Goal: Information Seeking & Learning: Get advice/opinions

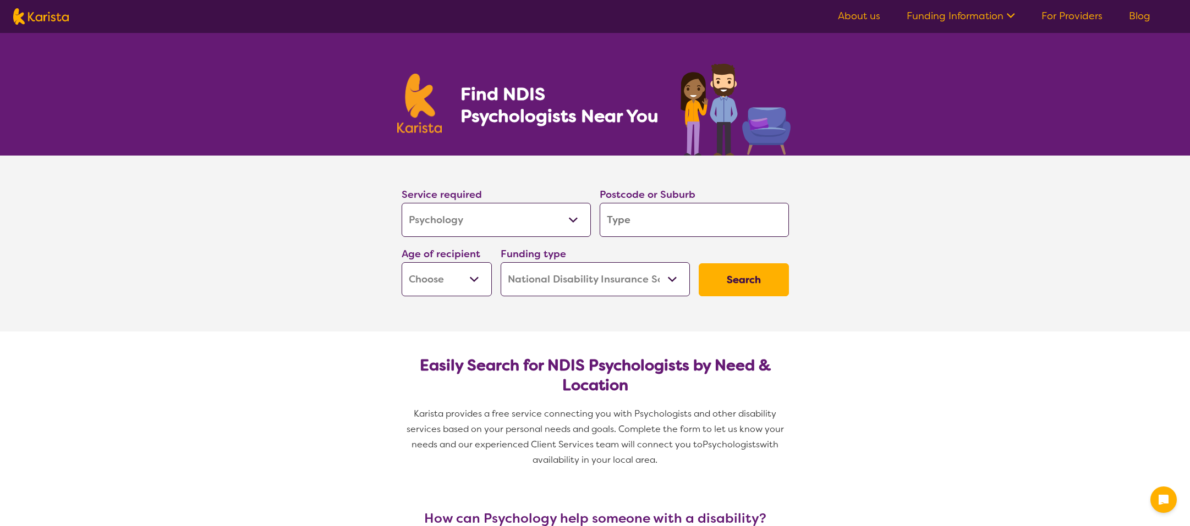
select select "Psychology"
select select "NDIS"
select select "Psychology"
select select "NDIS"
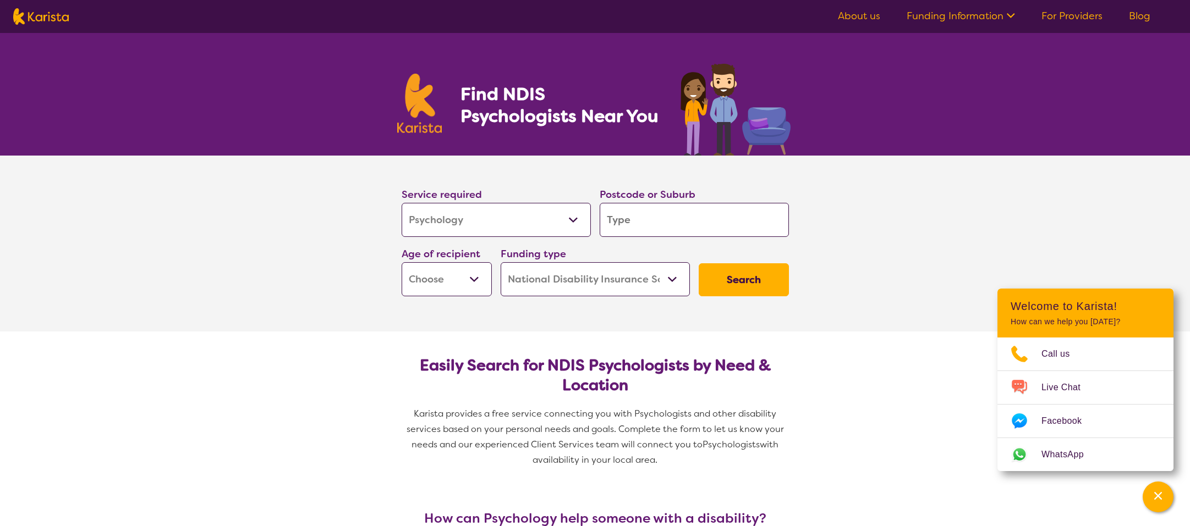
click at [630, 223] on input "search" at bounding box center [694, 220] width 189 height 34
type input "p"
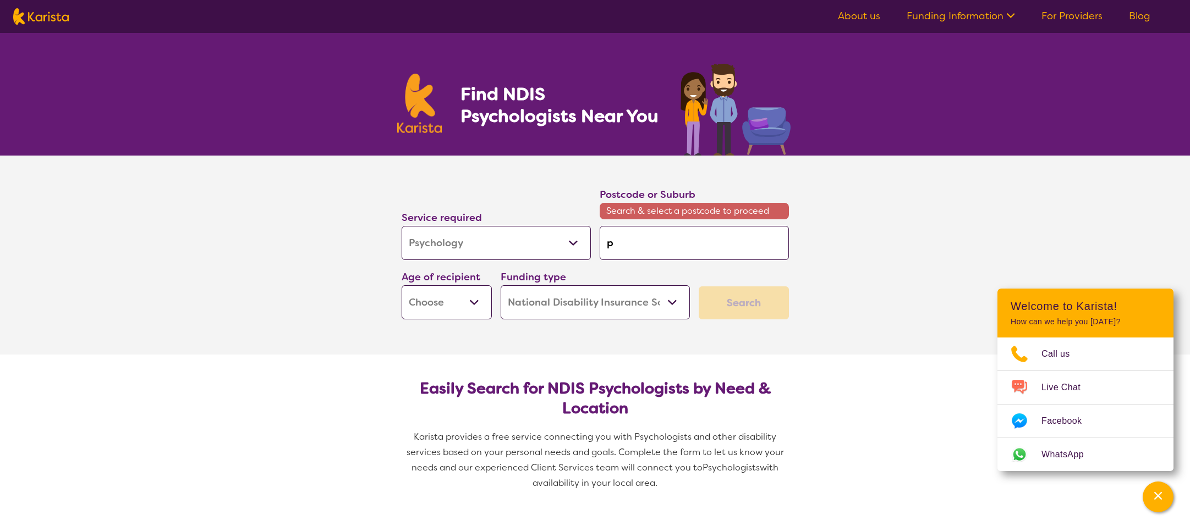
type input "pa"
type input "par"
type input "park"
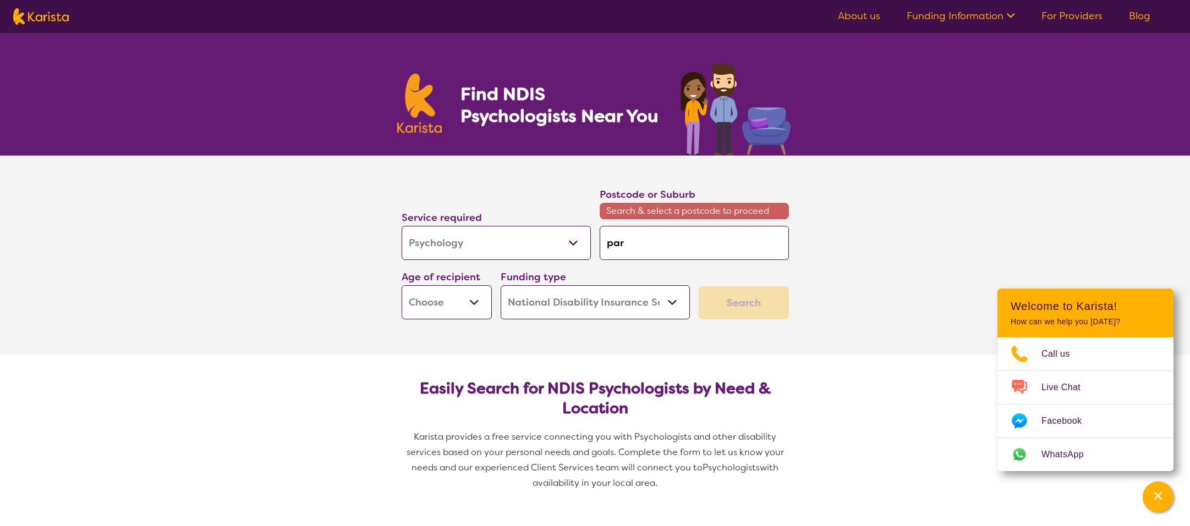
type input "park"
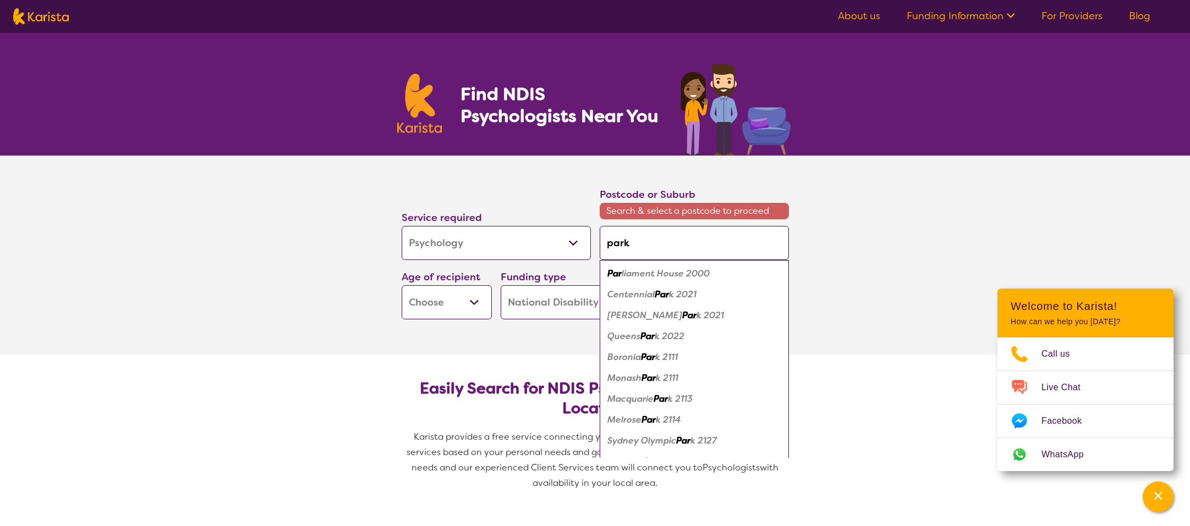
type input "park"
type input "park r"
type input "park ri"
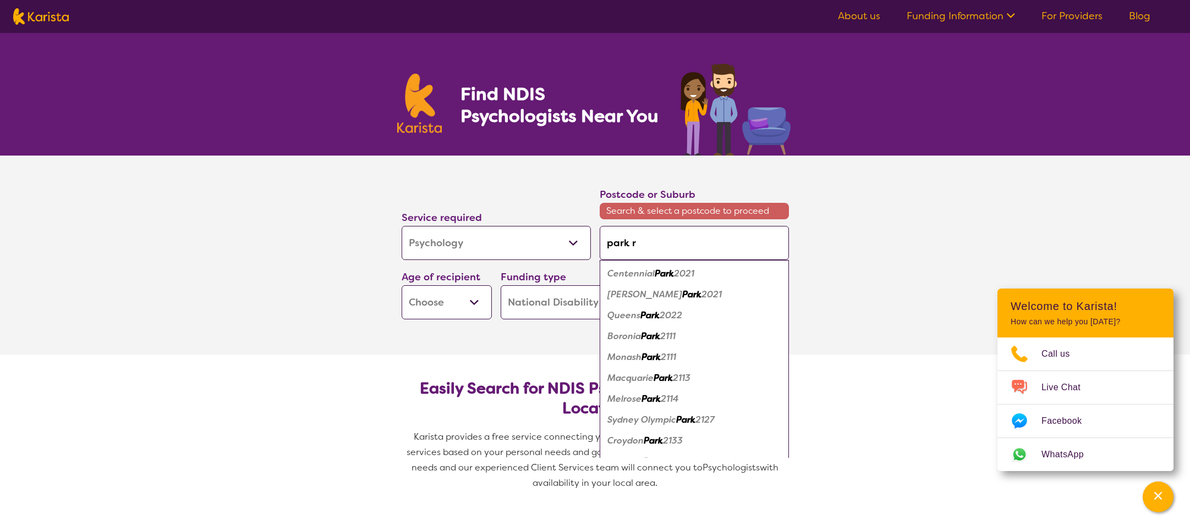
type input "park ri"
type input "park rid"
type input "park ridg"
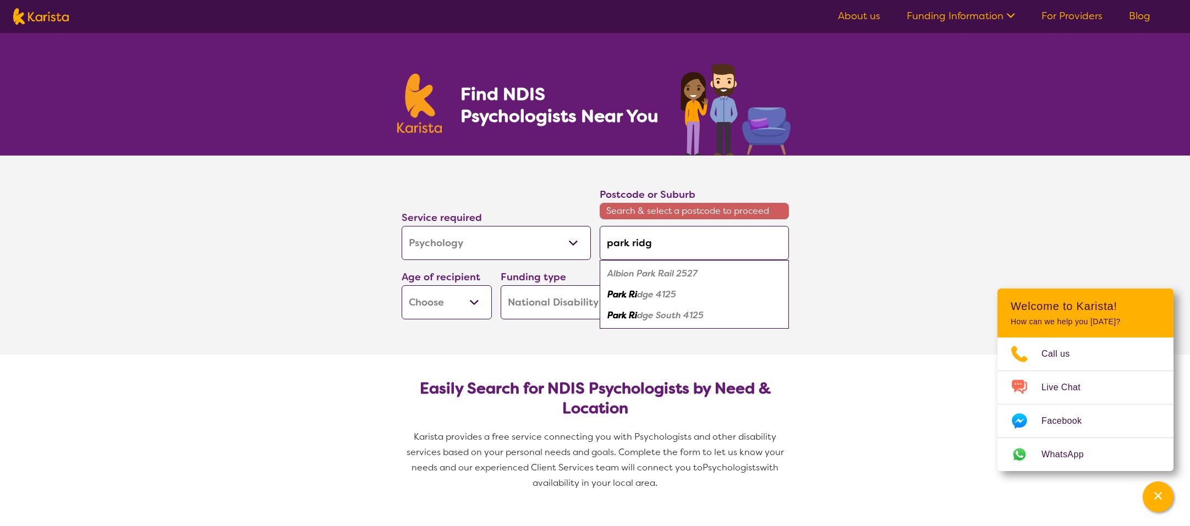
type input "[GEOGRAPHIC_DATA]"
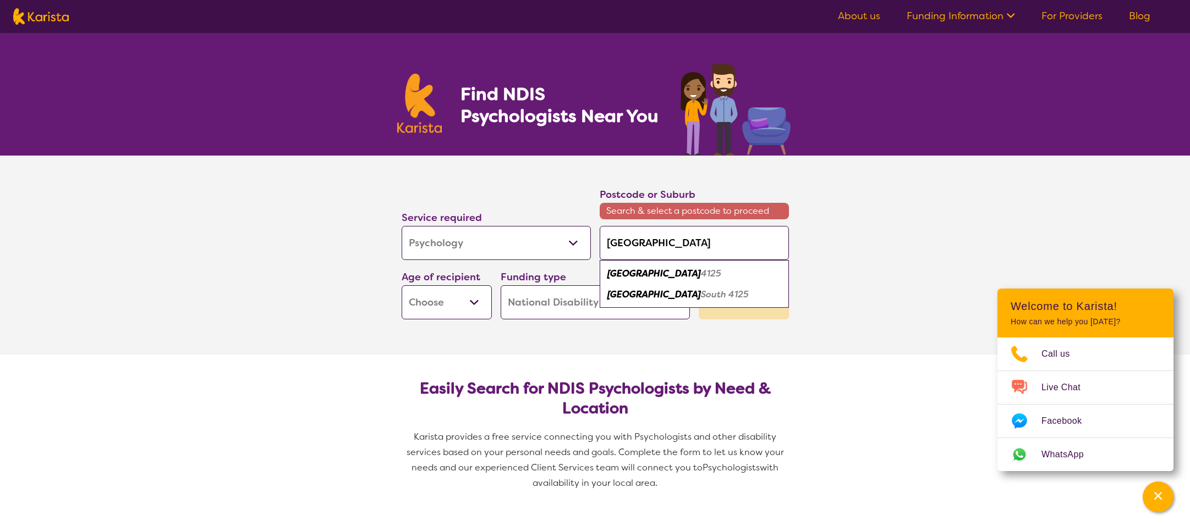
click at [701, 277] on em "4125" at bounding box center [711, 274] width 20 height 12
type input "4125"
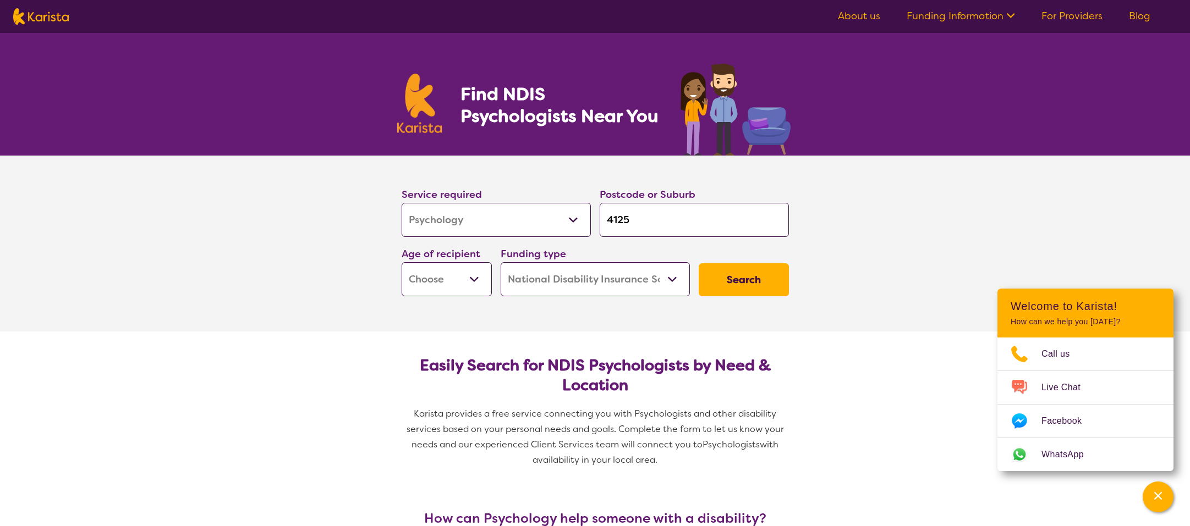
select select "AD"
click at [749, 283] on button "Search" at bounding box center [744, 280] width 90 height 33
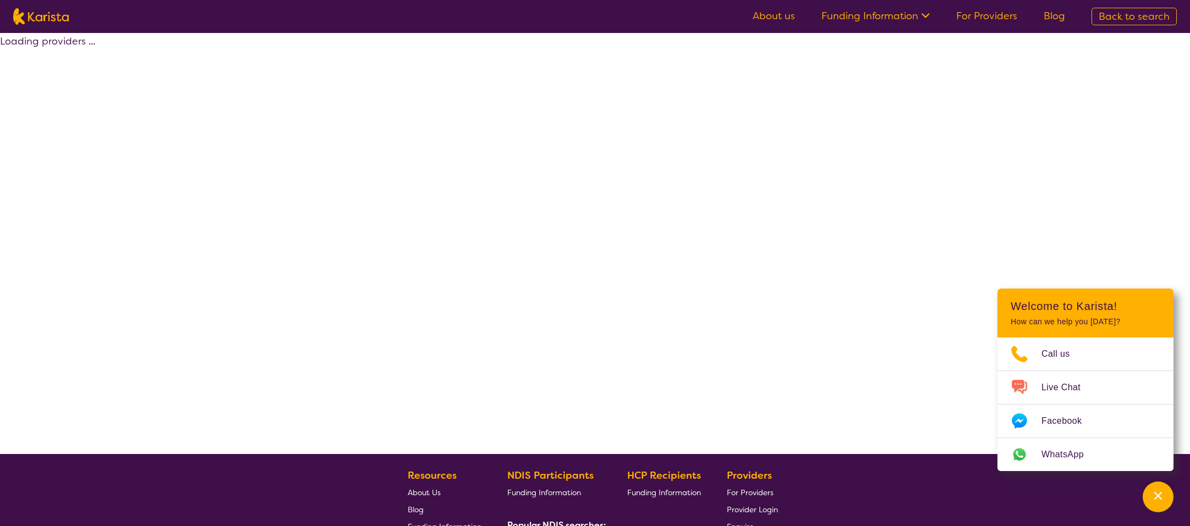
select select "by_score"
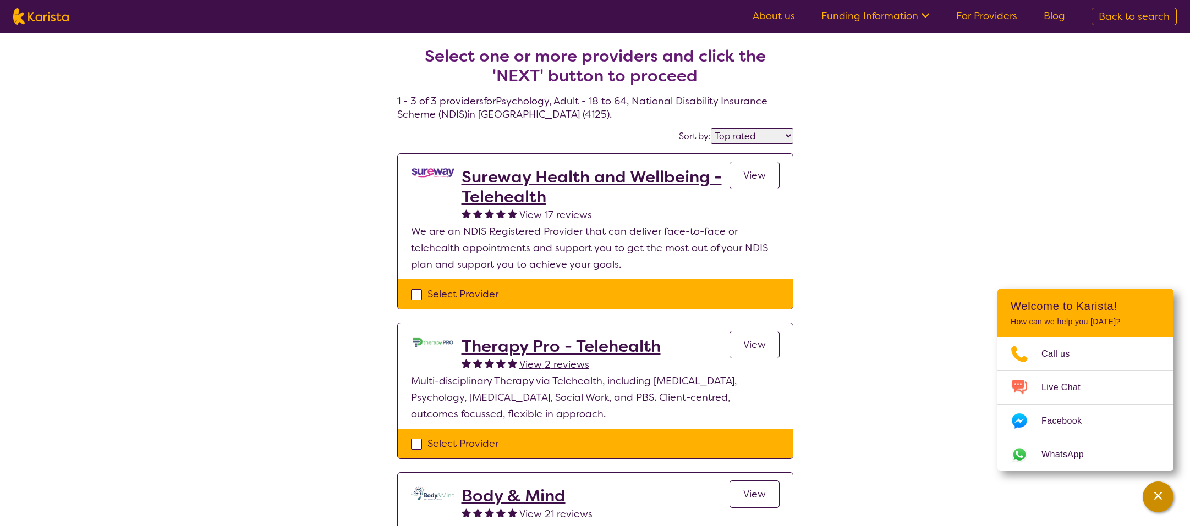
drag, startPoint x: 1163, startPoint y: 498, endPoint x: 1150, endPoint y: 508, distance: 16.5
click at [1163, 498] on icon "Channel Menu" at bounding box center [1157, 496] width 11 height 11
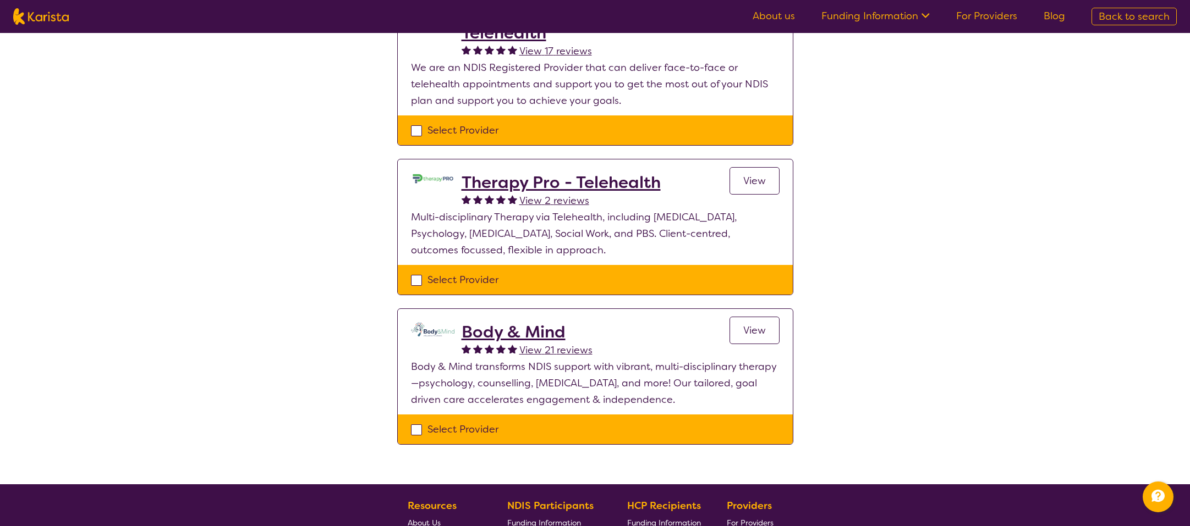
scroll to position [163, 0]
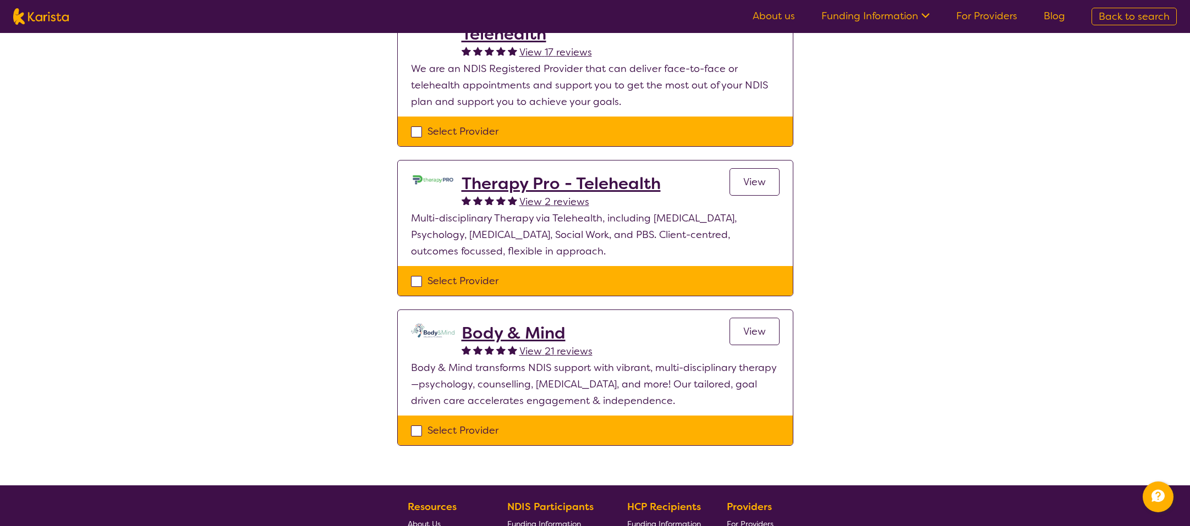
click at [641, 183] on h2 "Therapy Pro - Telehealth" at bounding box center [561, 184] width 199 height 20
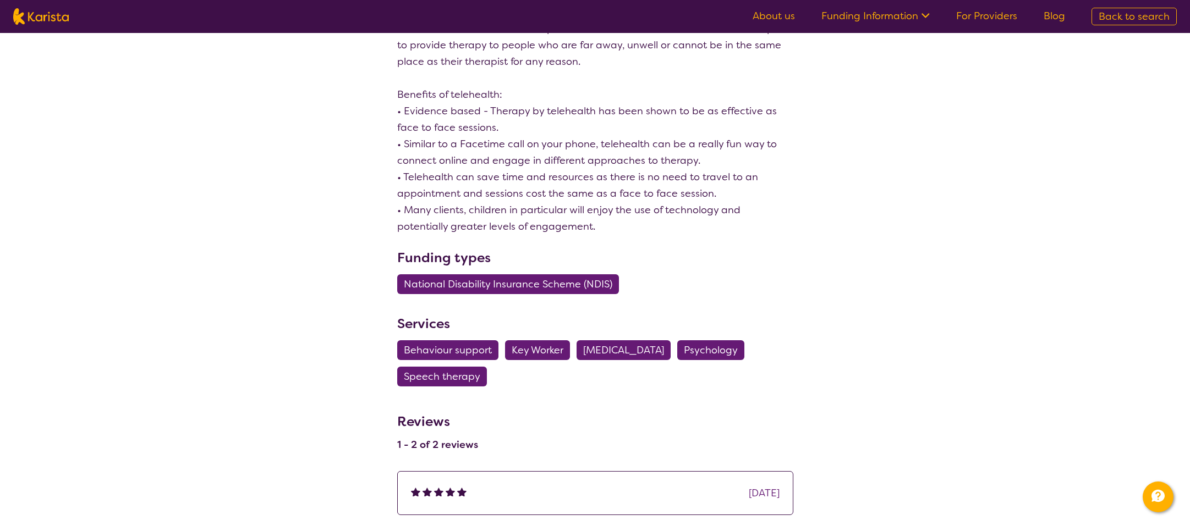
scroll to position [463, 0]
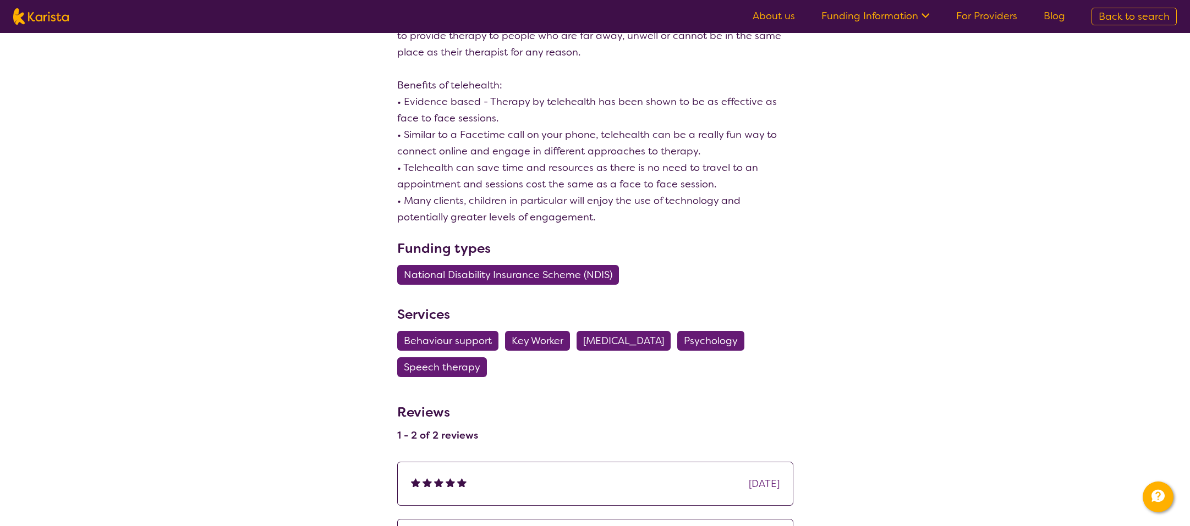
click at [738, 342] on span "Psychology" at bounding box center [711, 341] width 54 height 20
select select "Psychology"
select select "AD"
select select "NDIS"
select select "Psychology"
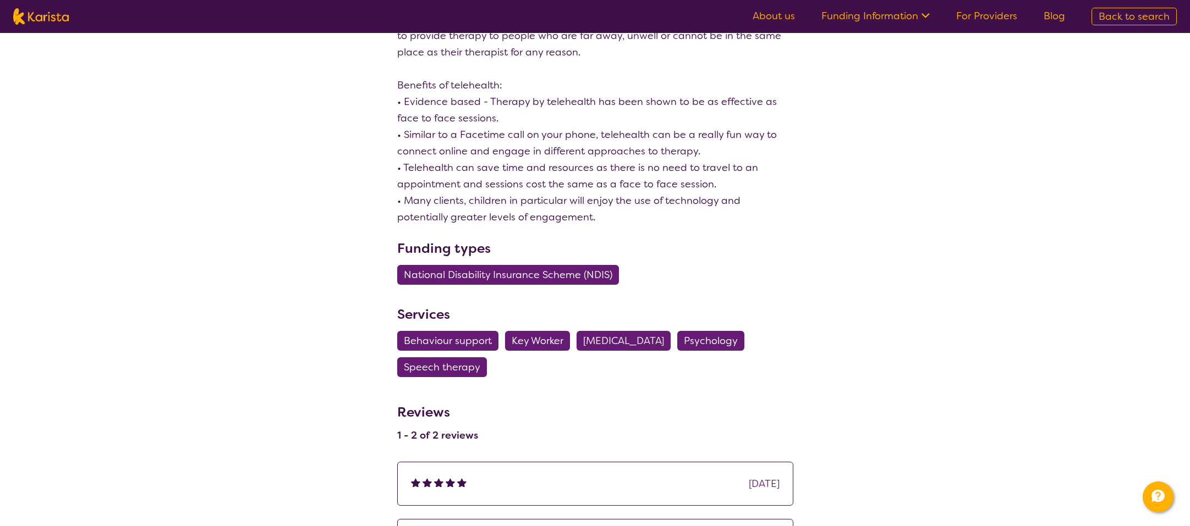
select select "AD"
select select "NDIS"
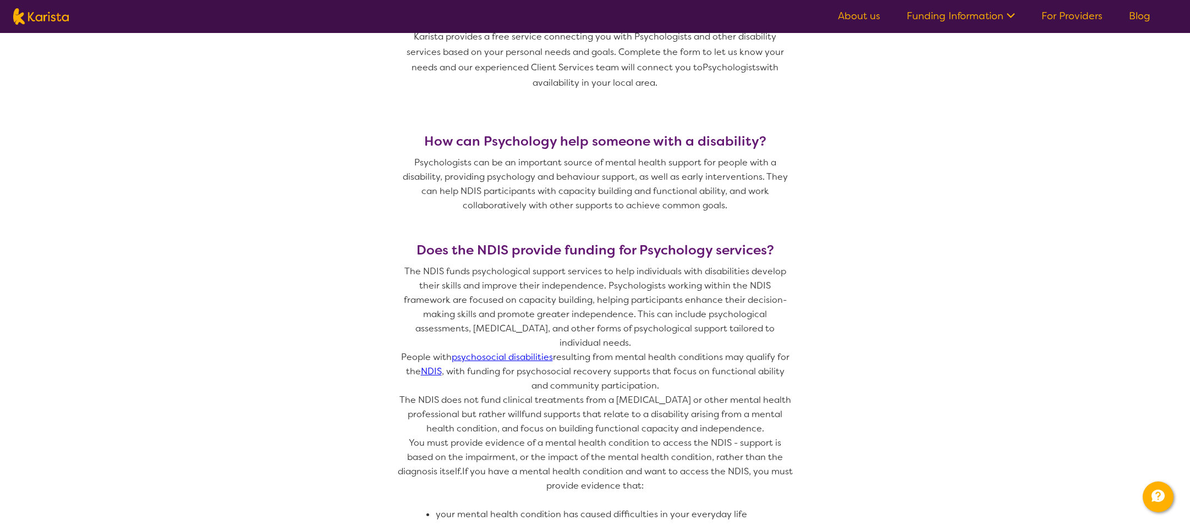
scroll to position [377, 0]
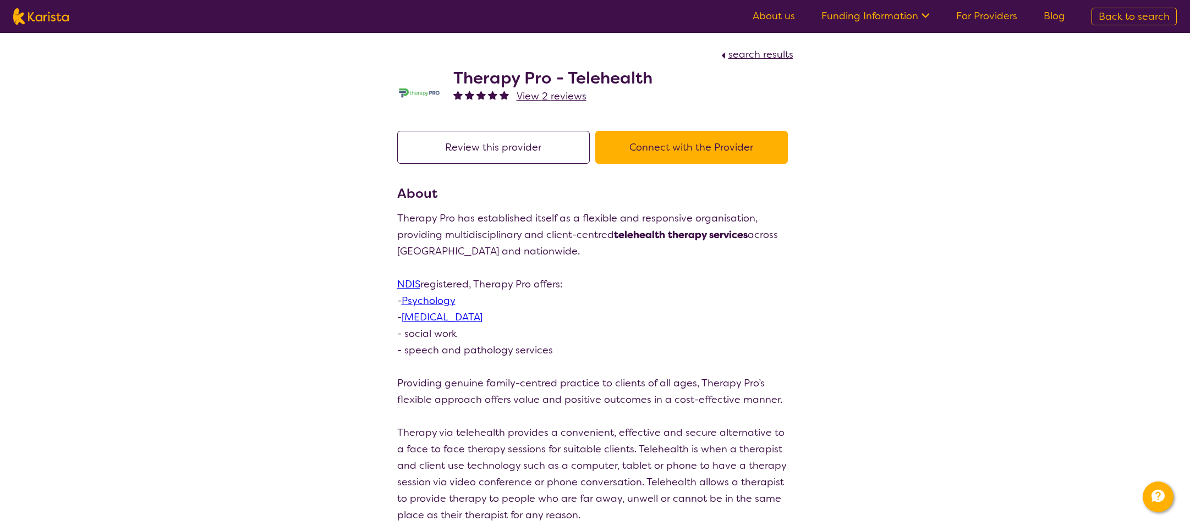
click at [690, 145] on button "Connect with the Provider" at bounding box center [691, 147] width 193 height 33
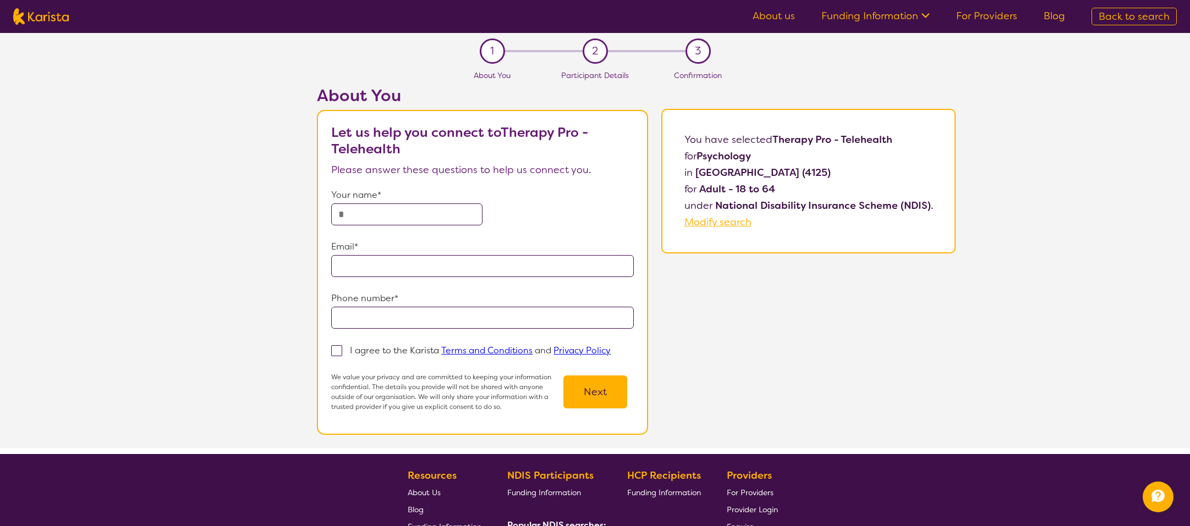
drag, startPoint x: 835, startPoint y: 140, endPoint x: 789, endPoint y: 140, distance: 45.7
click at [778, 139] on b "Therapy Pro - Telehealth" at bounding box center [832, 139] width 120 height 13
copy p "Therapy Pro"
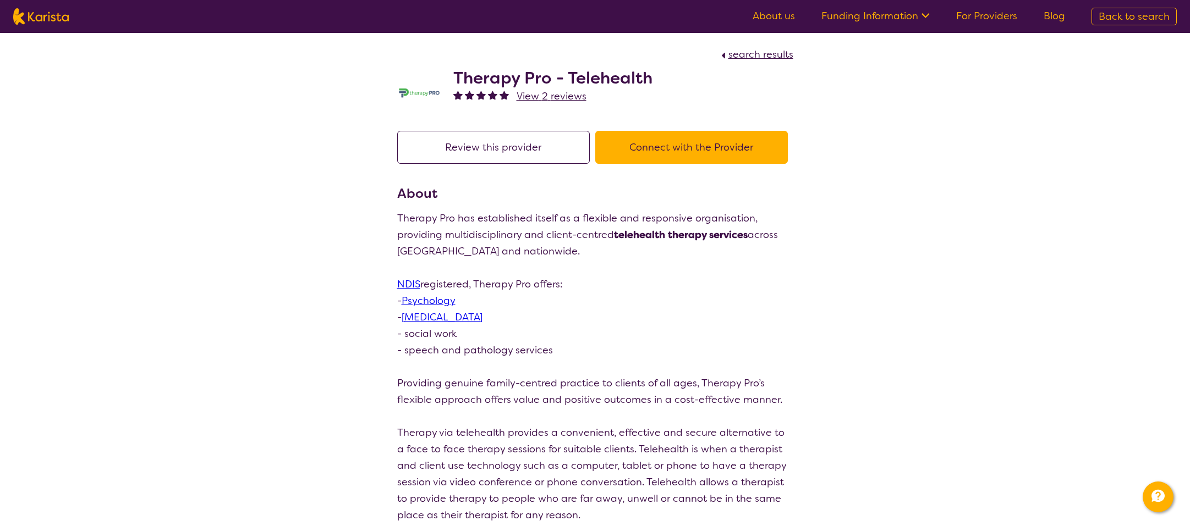
scroll to position [163, 0]
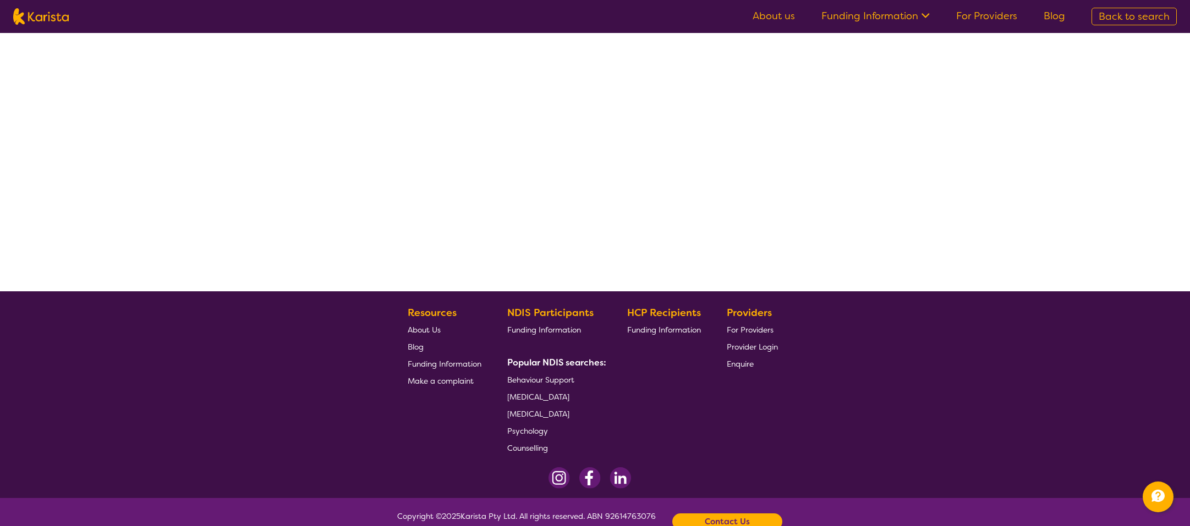
select select "by_score"
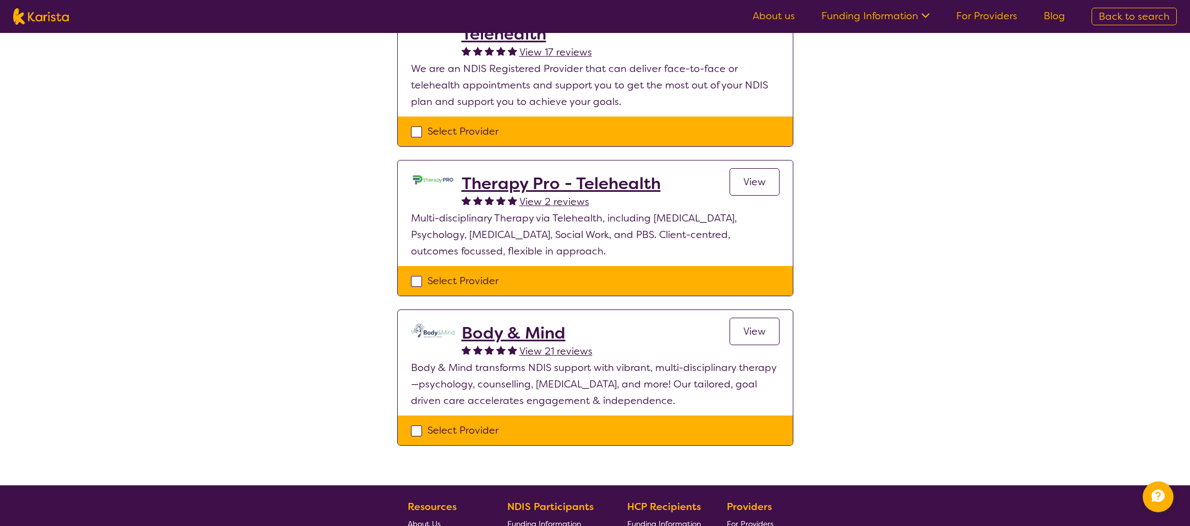
click at [568, 201] on span "View 2 reviews" at bounding box center [554, 201] width 70 height 13
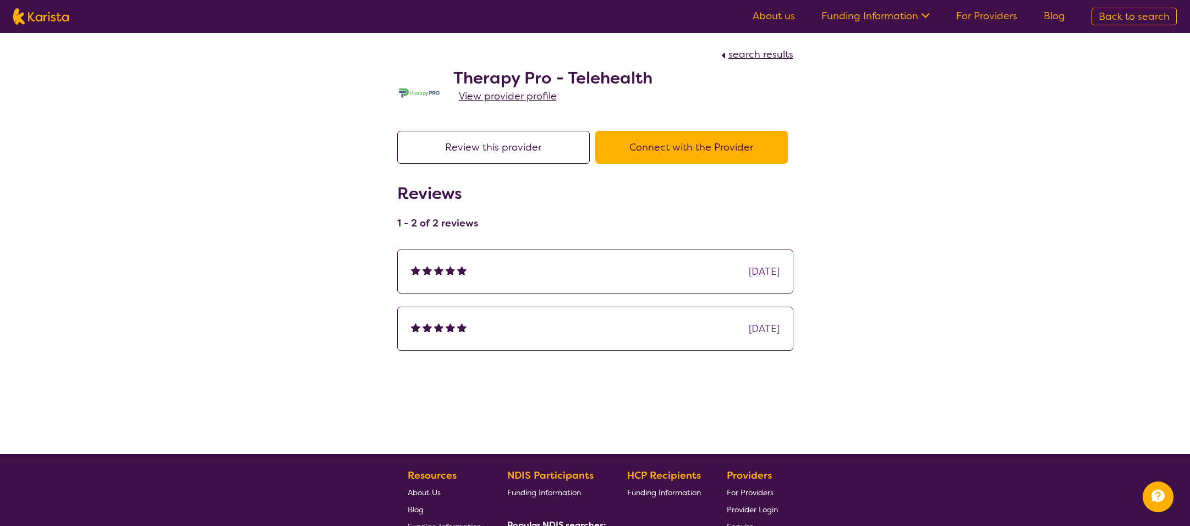
click at [559, 272] on div "[DATE]" at bounding box center [595, 272] width 369 height 17
select select "by_score"
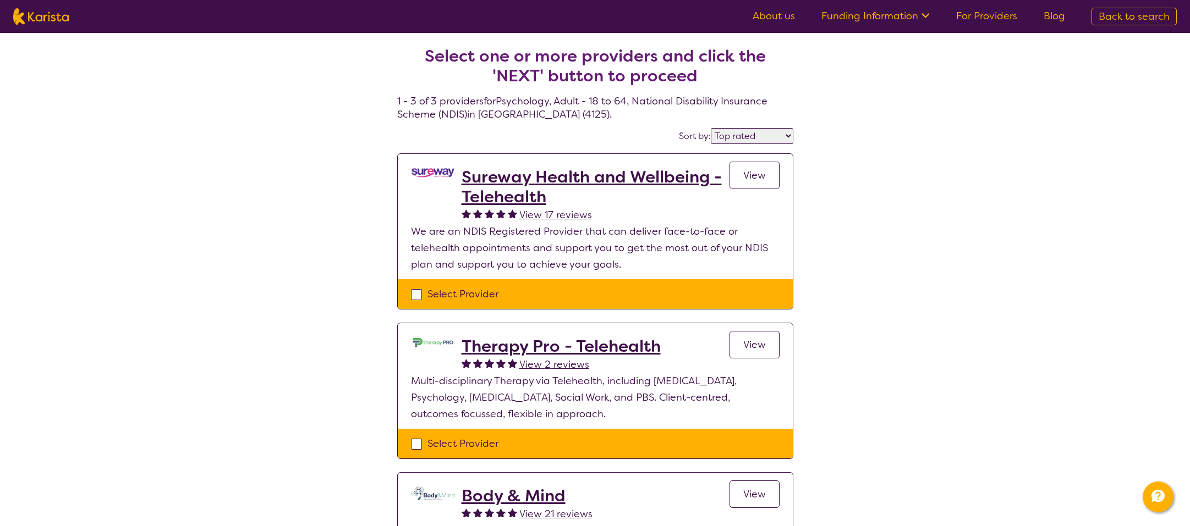
scroll to position [163, 0]
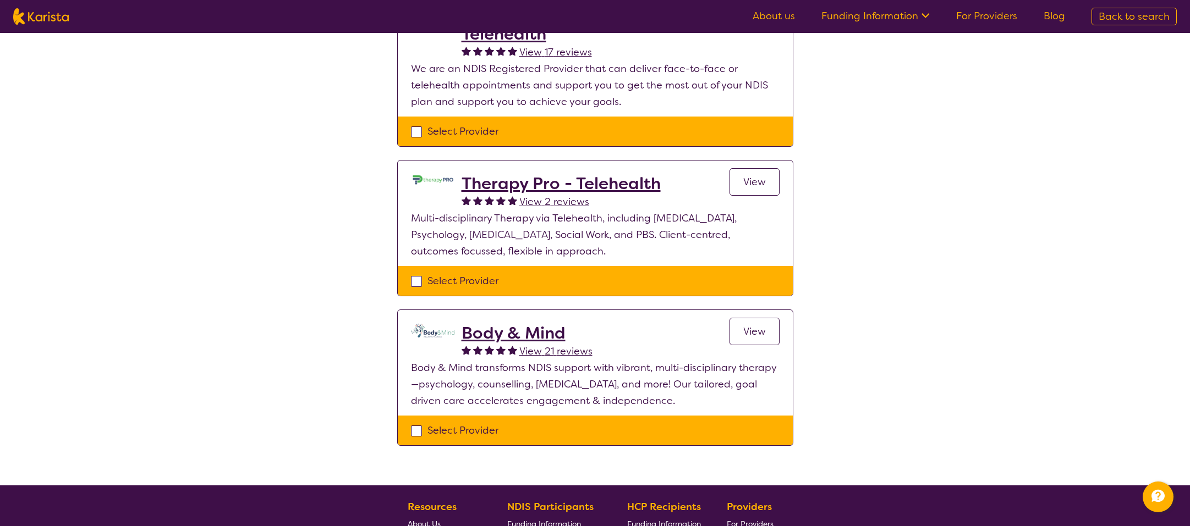
click at [547, 333] on h2 "Body & Mind" at bounding box center [527, 333] width 131 height 20
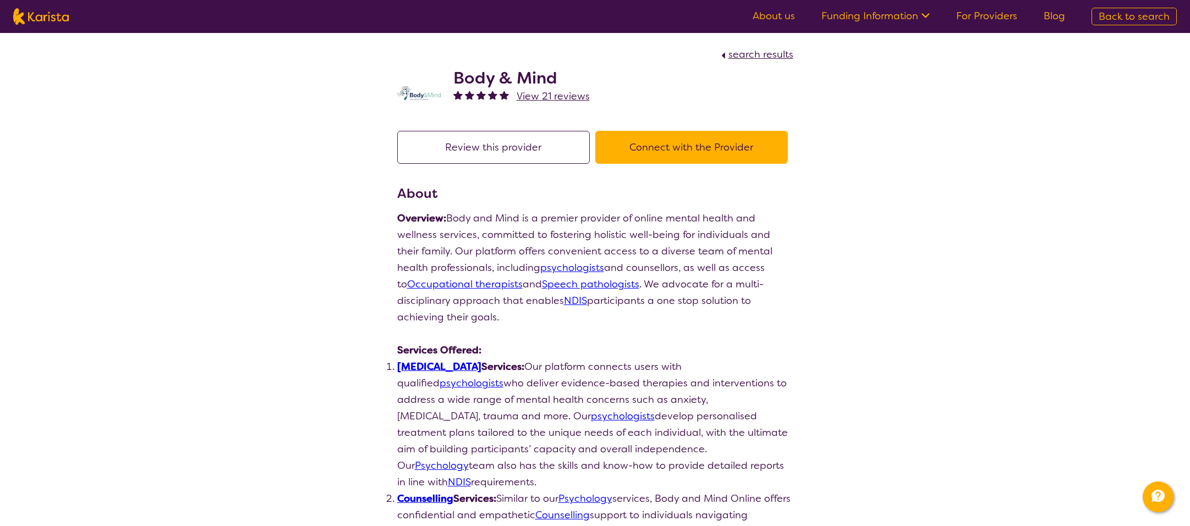
click at [562, 94] on span "View 21 reviews" at bounding box center [553, 96] width 73 height 13
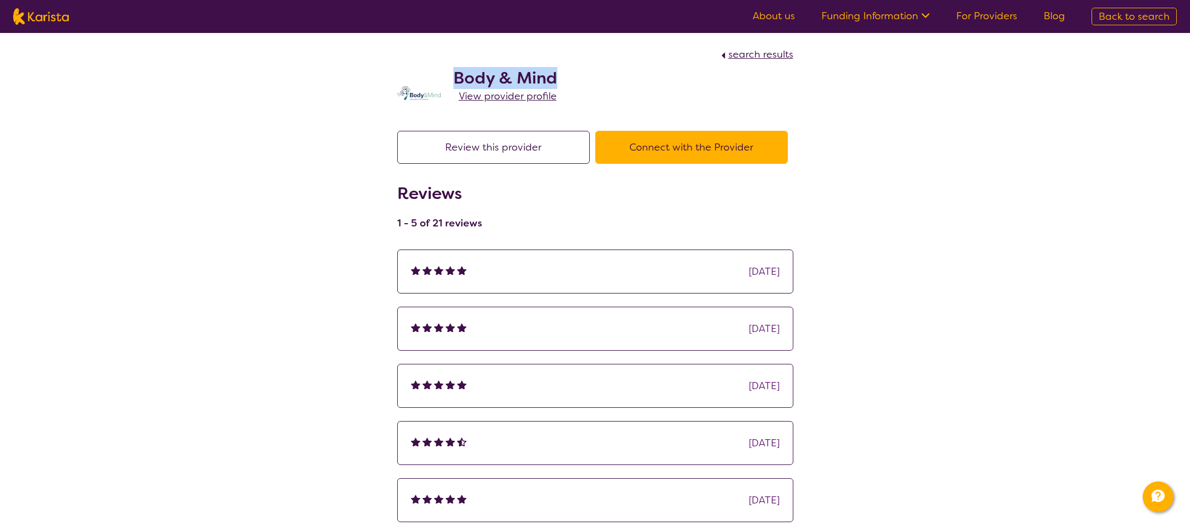
drag, startPoint x: 563, startPoint y: 78, endPoint x: 470, endPoint y: 74, distance: 93.0
click at [456, 74] on div "Body & Mind View provider profile" at bounding box center [595, 90] width 396 height 55
copy h2 "Body & Mind"
